Goal: Information Seeking & Learning: Stay updated

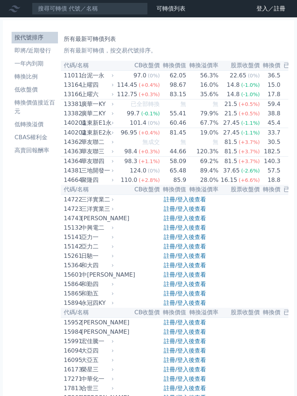
click at [262, 7] on link "登入／註冊" at bounding box center [270, 9] width 41 height 12
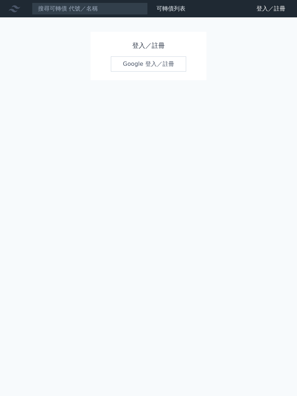
click at [143, 64] on link "Google 登入／註冊" at bounding box center [148, 63] width 75 height 15
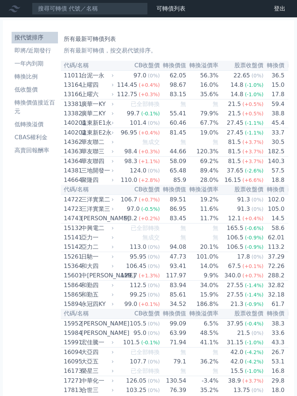
click at [46, 48] on li "即將/近期發行" at bounding box center [35, 50] width 46 height 9
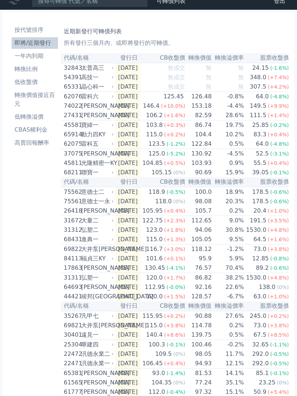
scroll to position [2, 0]
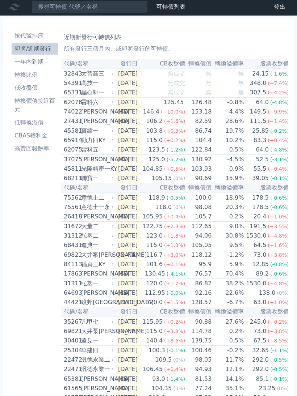
click at [77, 63] on th "代碼/名稱" at bounding box center [88, 64] width 54 height 10
click at [89, 63] on th "代碼/名稱" at bounding box center [88, 64] width 54 height 10
click at [80, 65] on th "代碼/名稱" at bounding box center [88, 64] width 54 height 10
click at [35, 32] on li "按代號排序" at bounding box center [35, 35] width 46 height 9
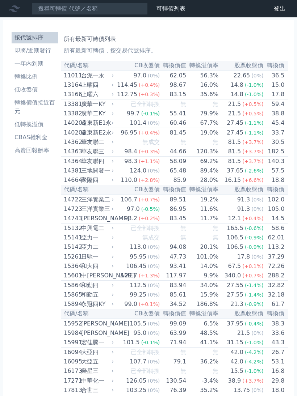
click at [40, 50] on li "即將/近期發行" at bounding box center [35, 50] width 46 height 9
